Goal: Check status: Check status

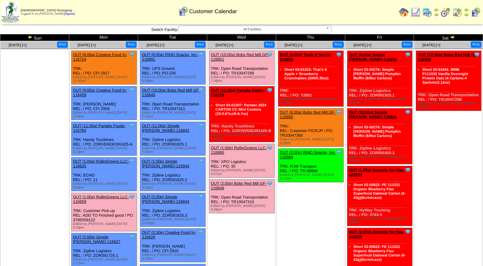
scroll to position [7, 0]
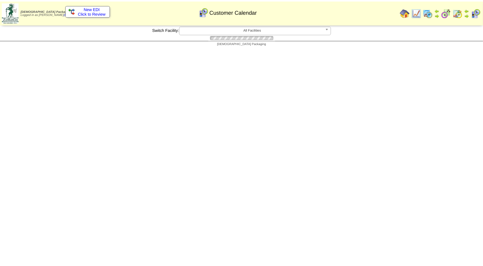
scroll to position [7, 0]
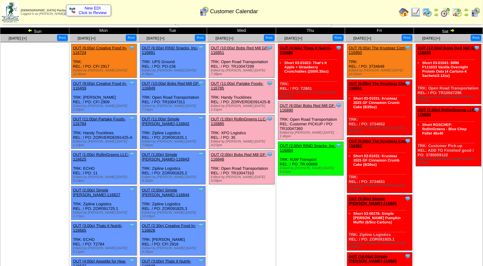
click at [254, 81] on link "OUT (11:00a) Partake Foods-116785" at bounding box center [237, 85] width 53 height 9
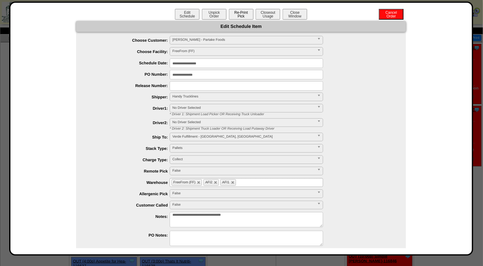
click at [241, 16] on button "Re-Print Pick" at bounding box center [241, 14] width 25 height 11
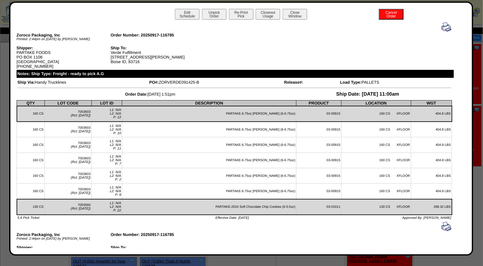
click at [442, 29] on img at bounding box center [447, 27] width 10 height 10
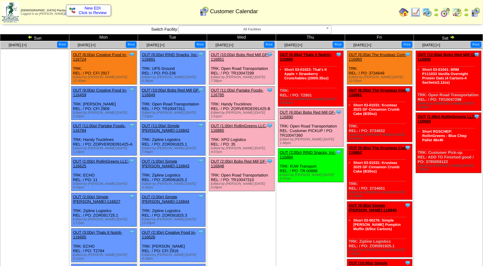
click at [427, 14] on img at bounding box center [427, 12] width 10 height 10
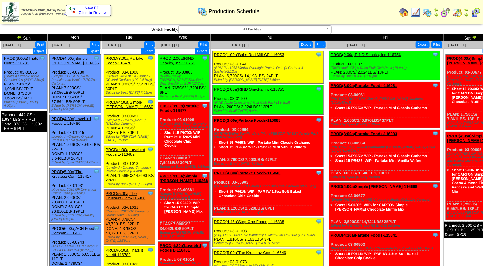
click at [318, 35] on td "Thu" at bounding box center [268, 37] width 117 height 7
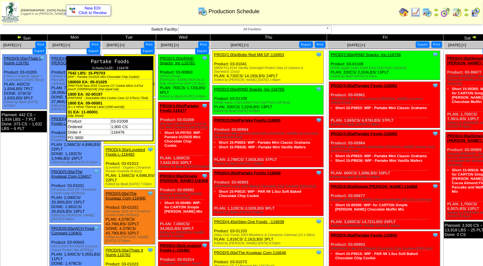
click at [149, 56] on div "Clone Item PROD(3:00a)Partake Foods-116476 Partake Foods ScheduleID: 116476 754…" at bounding box center [129, 76] width 51 height 42
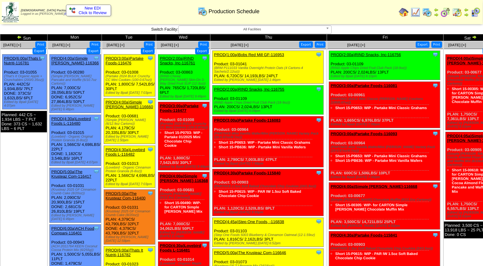
drag, startPoint x: 149, startPoint y: 56, endPoint x: 173, endPoint y: 60, distance: 24.9
click at [173, 60] on link "PROD(2:00a)RIND Snacks, Inc-116761" at bounding box center [177, 60] width 35 height 9
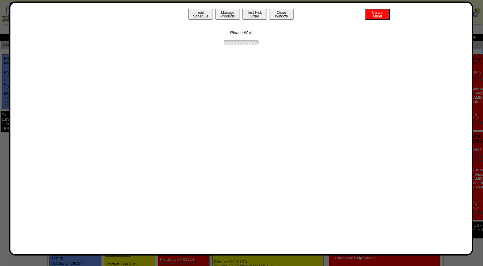
click at [284, 17] on button "Close Window" at bounding box center [281, 14] width 25 height 11
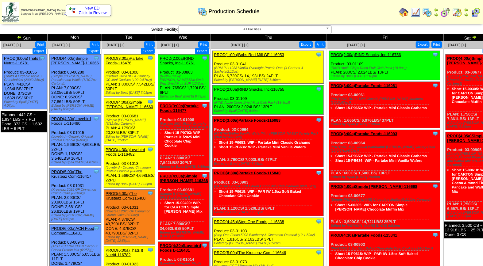
click at [475, 13] on img at bounding box center [476, 12] width 10 height 10
